Goal: Task Accomplishment & Management: Manage account settings

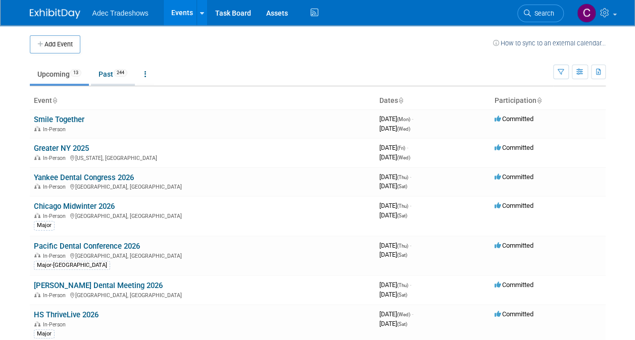
click at [109, 70] on link "Past 244" at bounding box center [113, 74] width 44 height 19
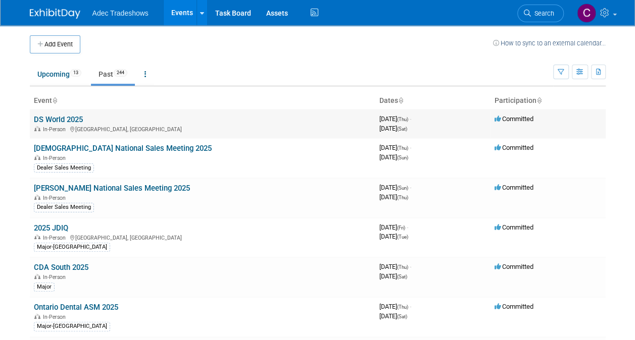
click at [78, 120] on link "DS World 2025" at bounding box center [58, 119] width 49 height 9
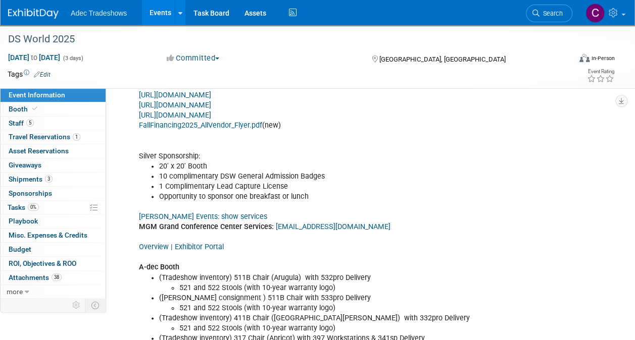
scroll to position [606, 0]
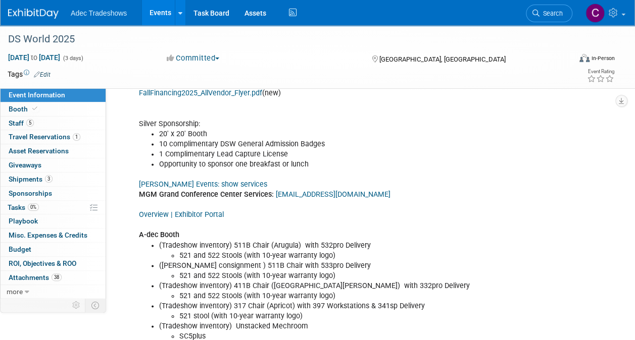
click at [204, 211] on link "Overview | Exhibitor Portal" at bounding box center [181, 215] width 85 height 9
click at [41, 271] on link "38 Attachments 38" at bounding box center [53, 278] width 105 height 14
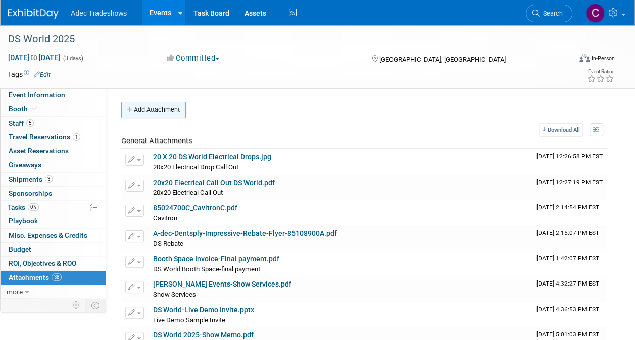
click at [167, 115] on button "Add Attachment" at bounding box center [153, 110] width 65 height 16
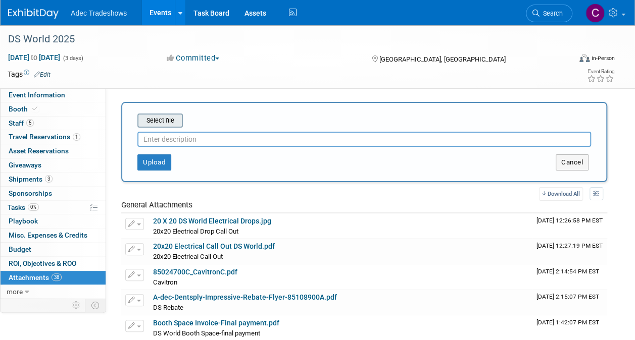
click at [168, 117] on input "file" at bounding box center [122, 121] width 120 height 12
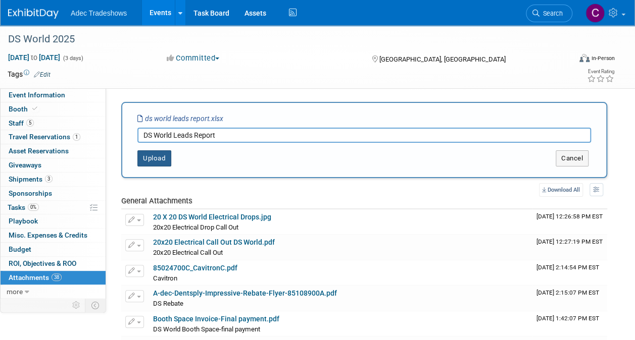
type input "DS World Leads Report"
click at [147, 161] on button "Upload" at bounding box center [154, 158] width 34 height 16
